Goal: Task Accomplishment & Management: Manage account settings

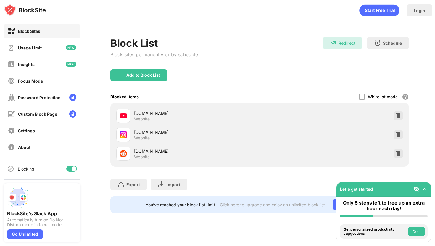
click at [72, 168] on div at bounding box center [74, 168] width 5 height 5
click at [72, 169] on div at bounding box center [71, 169] width 11 height 6
